Goal: Transaction & Acquisition: Purchase product/service

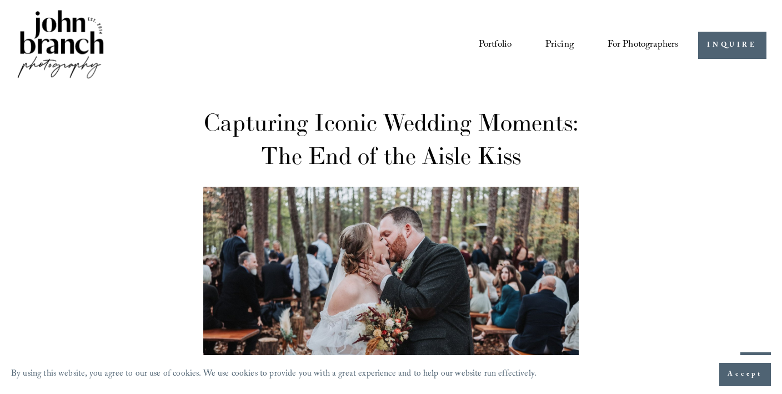
drag, startPoint x: 0, startPoint y: 0, endPoint x: 662, endPoint y: 174, distance: 685.0
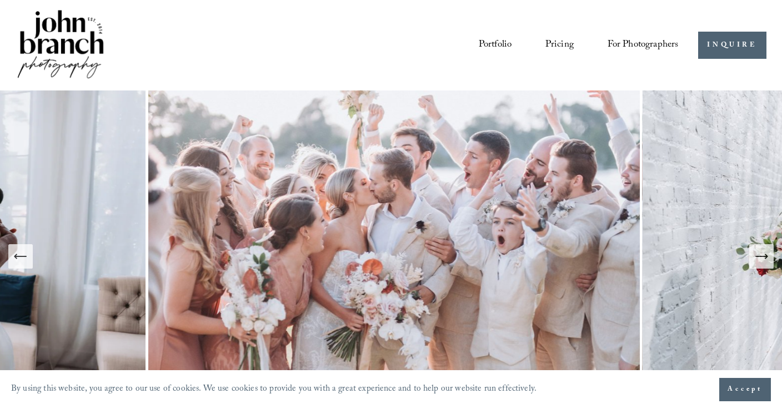
click at [0, 0] on span "Presets" at bounding box center [0, 0] width 0 height 0
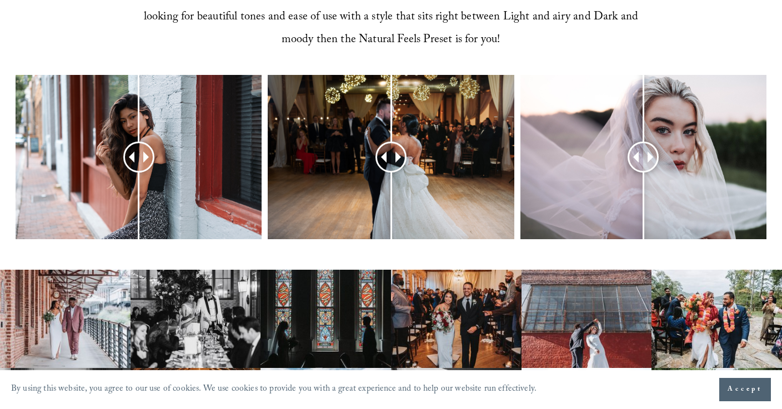
scroll to position [464, 0]
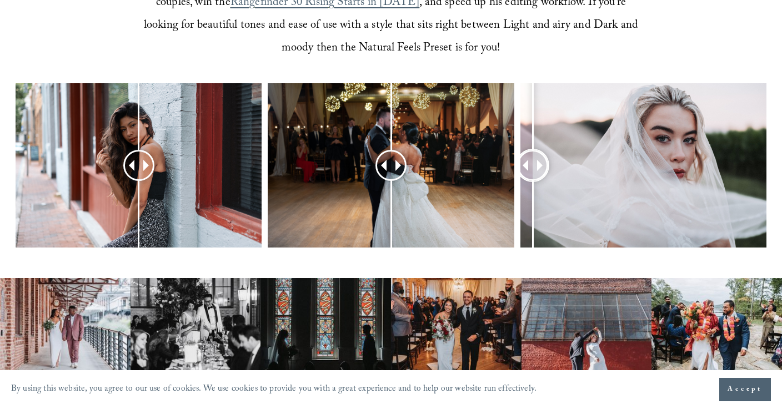
drag, startPoint x: 647, startPoint y: 158, endPoint x: 532, endPoint y: 171, distance: 115.6
click at [532, 171] on div at bounding box center [533, 166] width 28 height 28
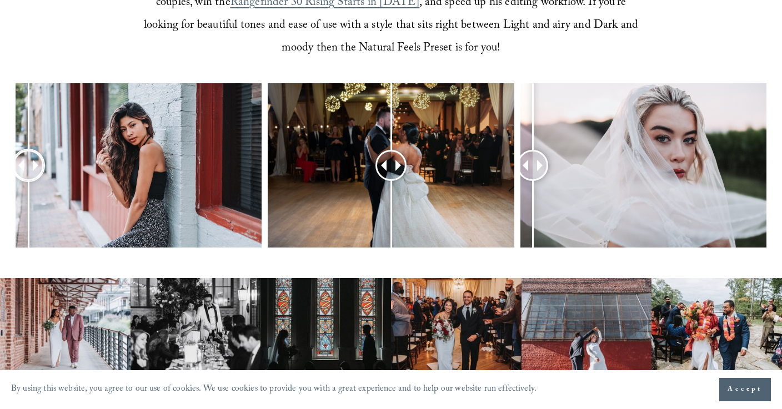
drag, startPoint x: 136, startPoint y: 163, endPoint x: 28, endPoint y: 185, distance: 110.4
click at [28, 179] on div at bounding box center [28, 165] width 28 height 28
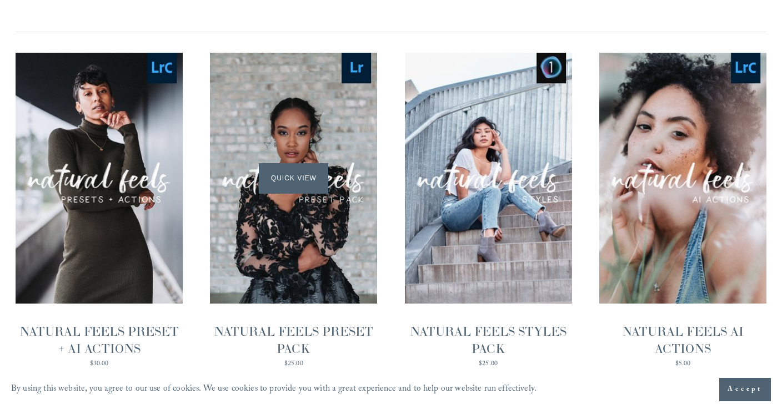
scroll to position [1086, 0]
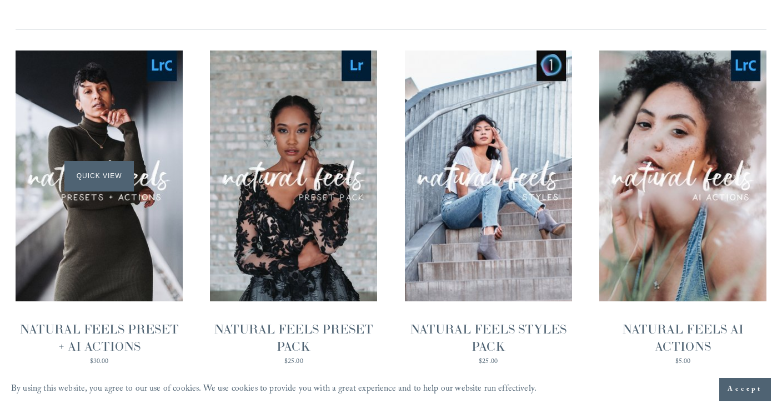
click at [104, 171] on span "Quick View" at bounding box center [98, 176] width 69 height 31
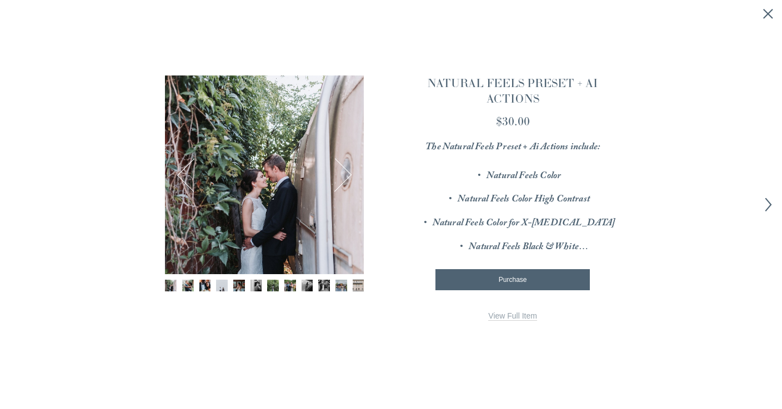
click at [769, 205] on polyline "Next item" at bounding box center [768, 204] width 6 height 13
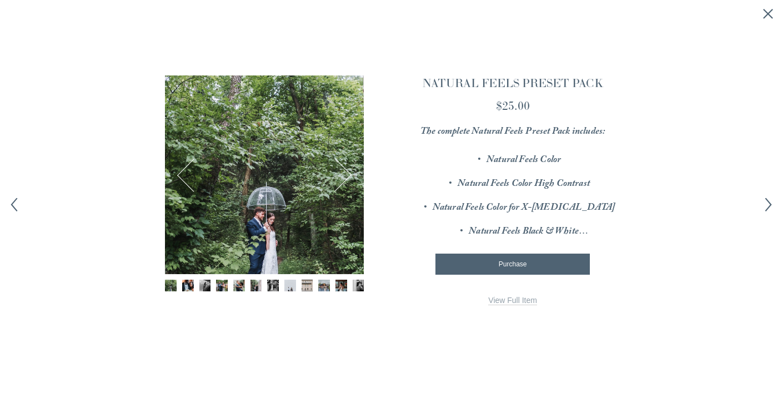
click at [769, 203] on polyline "Next item" at bounding box center [768, 204] width 6 height 13
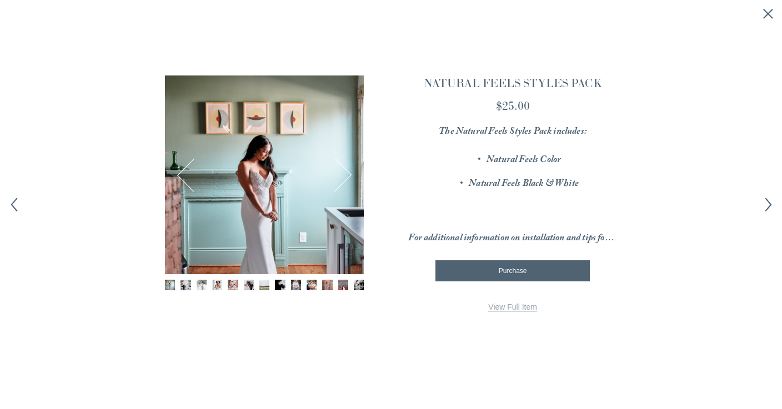
click at [769, 203] on polyline "Next item" at bounding box center [768, 204] width 6 height 13
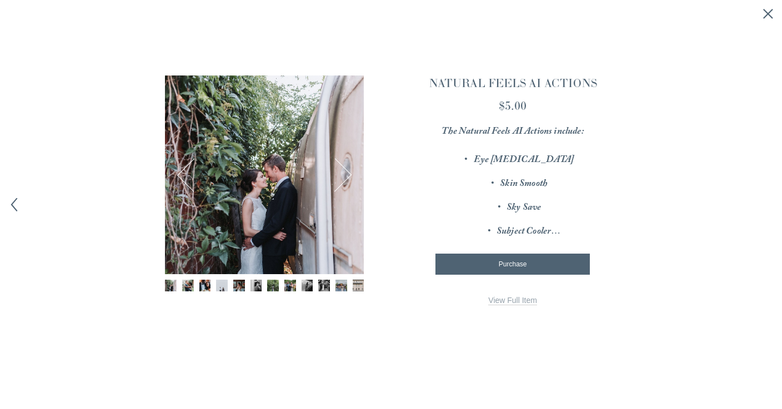
click at [769, 203] on div "× 1 / 12 Image 1 of 12 Image 2 of 12 Image 3 of 12" at bounding box center [391, 204] width 782 height 409
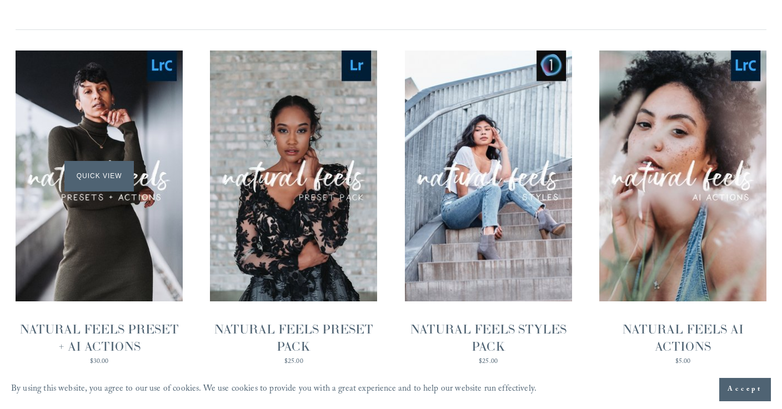
click at [98, 187] on span "Quick View" at bounding box center [98, 176] width 69 height 31
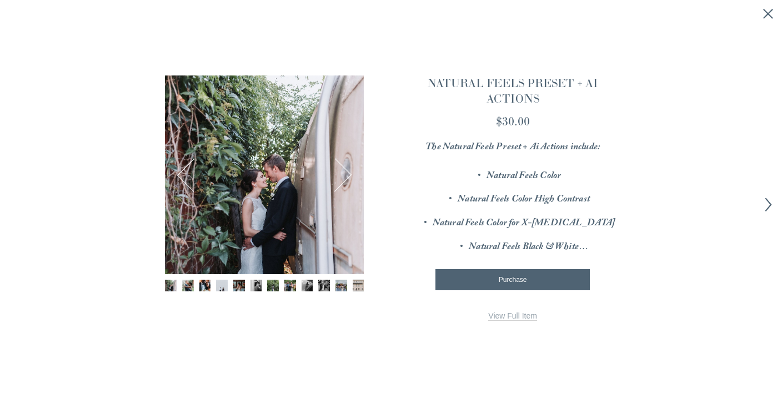
click at [517, 311] on link "View Full Item" at bounding box center [512, 315] width 49 height 9
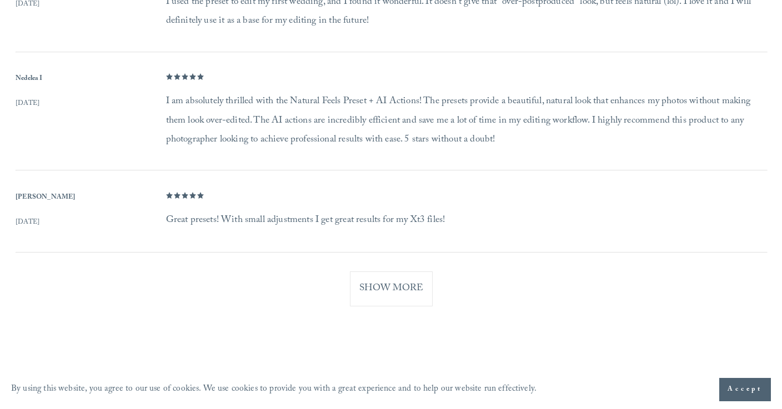
scroll to position [1213, 0]
click at [395, 279] on button "Show More" at bounding box center [391, 289] width 83 height 35
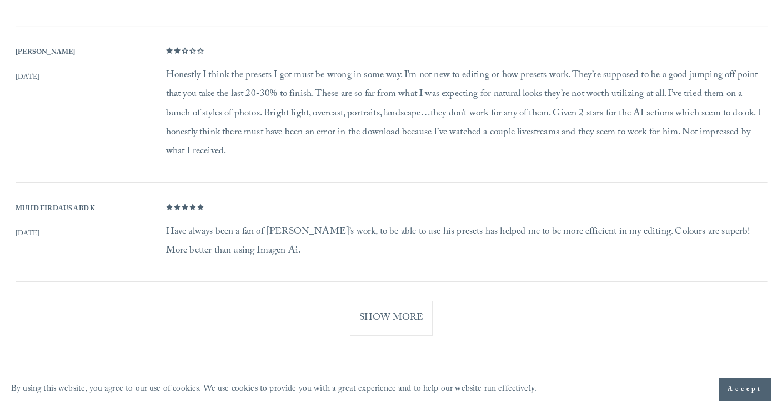
scroll to position [1769, 0]
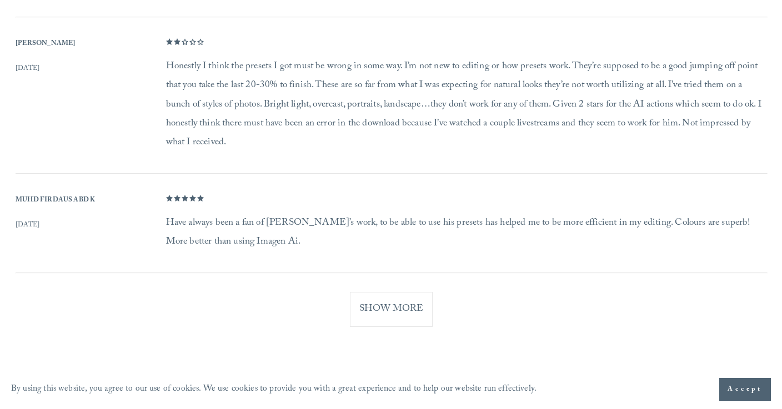
click at [393, 300] on button "Show More" at bounding box center [391, 309] width 83 height 35
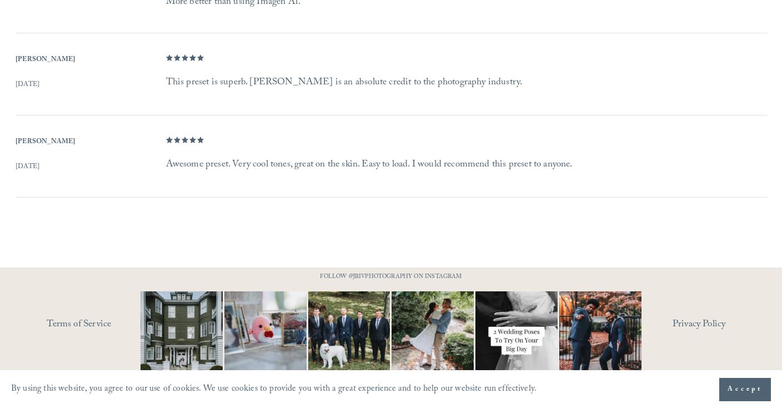
scroll to position [2008, 0]
